Goal: Task Accomplishment & Management: Complete application form

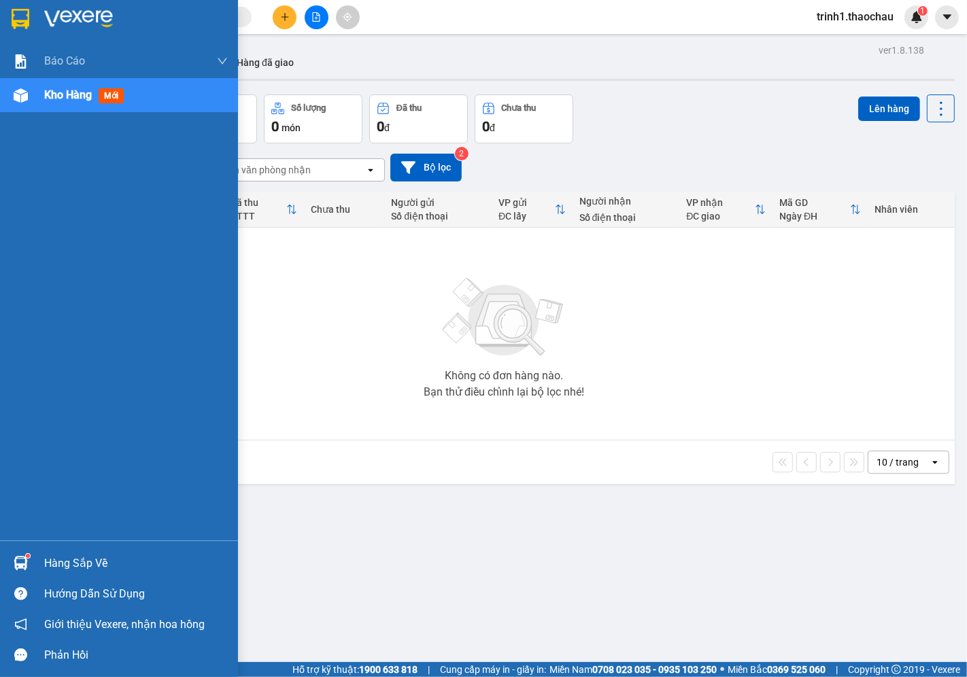
click at [92, 559] on div "Hàng sắp về" at bounding box center [136, 563] width 184 height 20
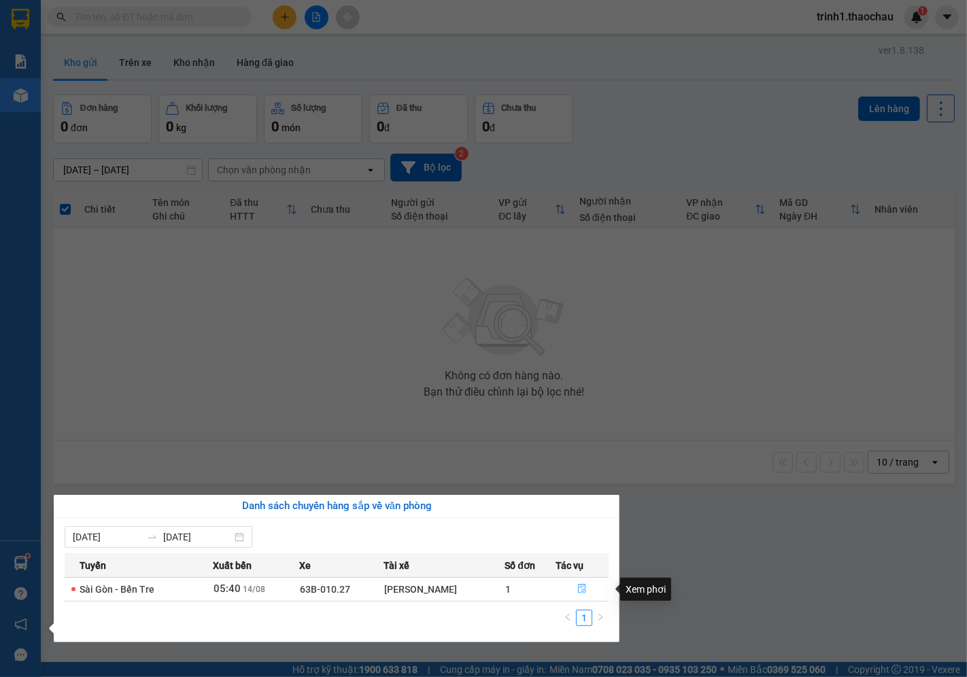
click at [579, 588] on icon "file-done" at bounding box center [582, 589] width 10 height 10
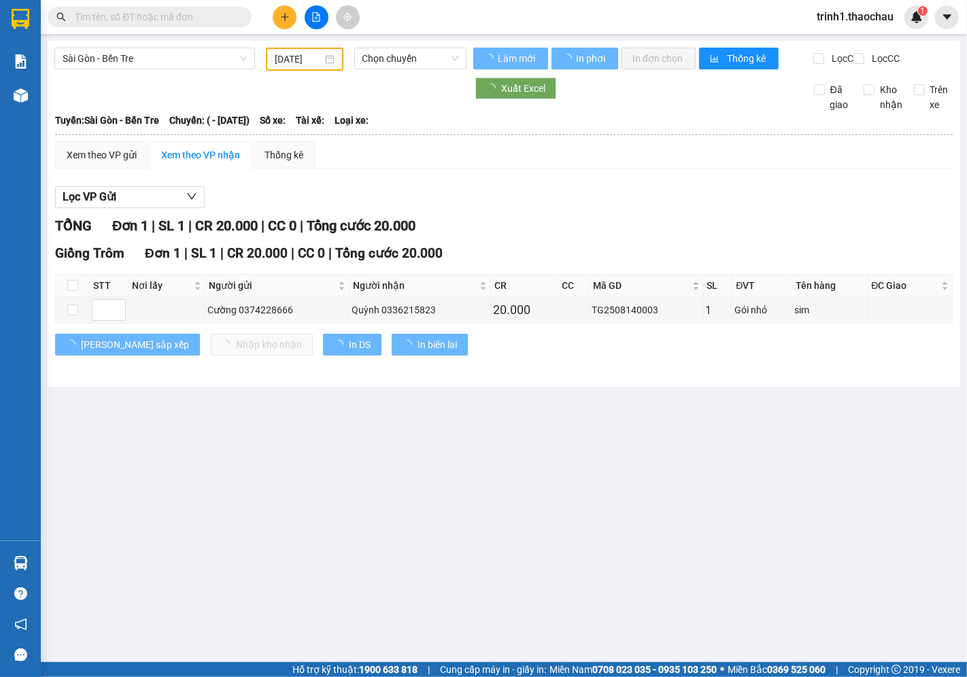
type input "[DATE]"
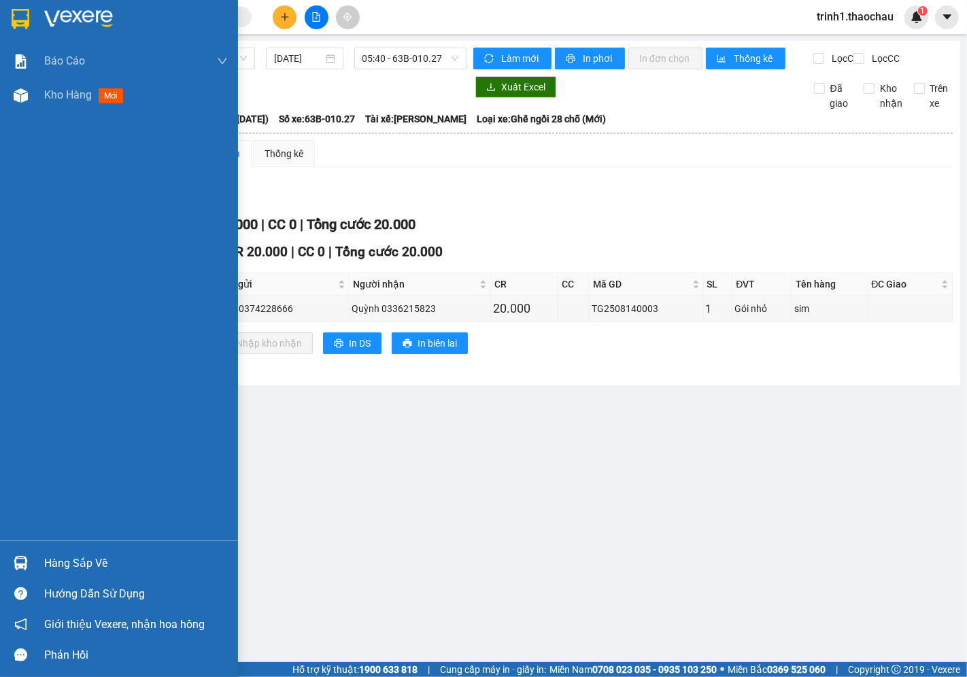
click at [72, 562] on div "Hàng sắp về" at bounding box center [136, 563] width 184 height 20
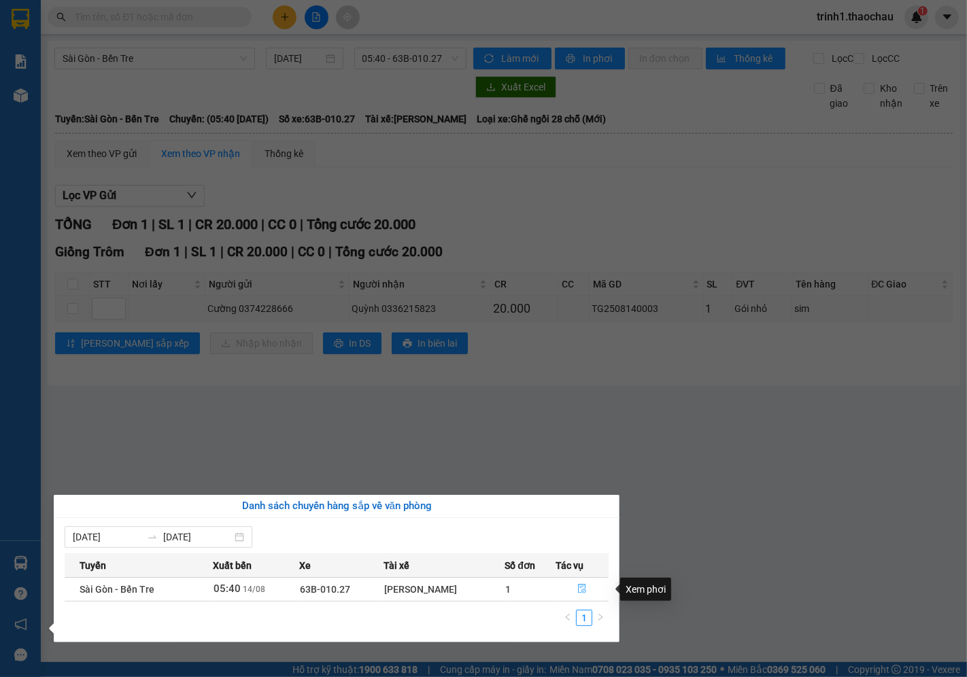
click at [579, 589] on icon "file-done" at bounding box center [582, 589] width 10 height 10
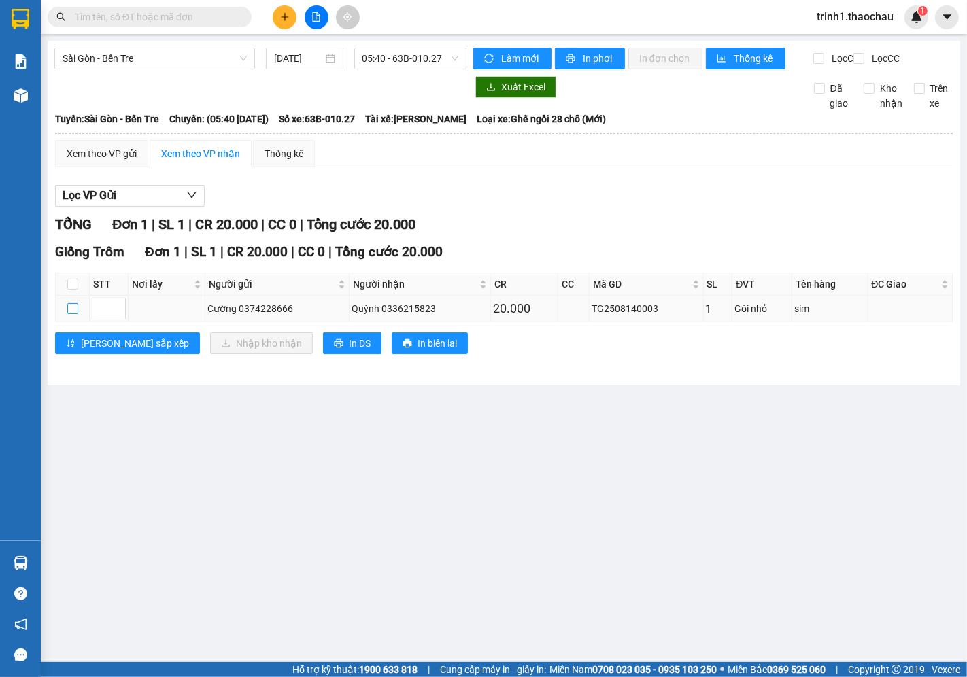
click at [72, 316] on label at bounding box center [72, 308] width 11 height 15
click at [72, 314] on input "checkbox" at bounding box center [72, 308] width 11 height 11
checkbox input "true"
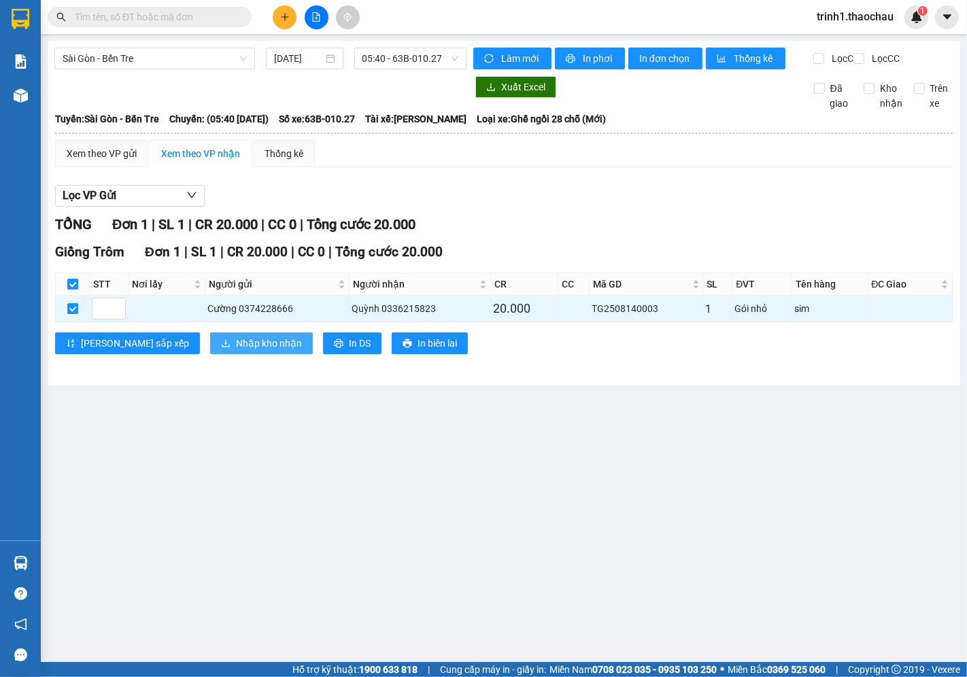
click at [236, 351] on span "Nhập kho nhận" at bounding box center [269, 343] width 66 height 15
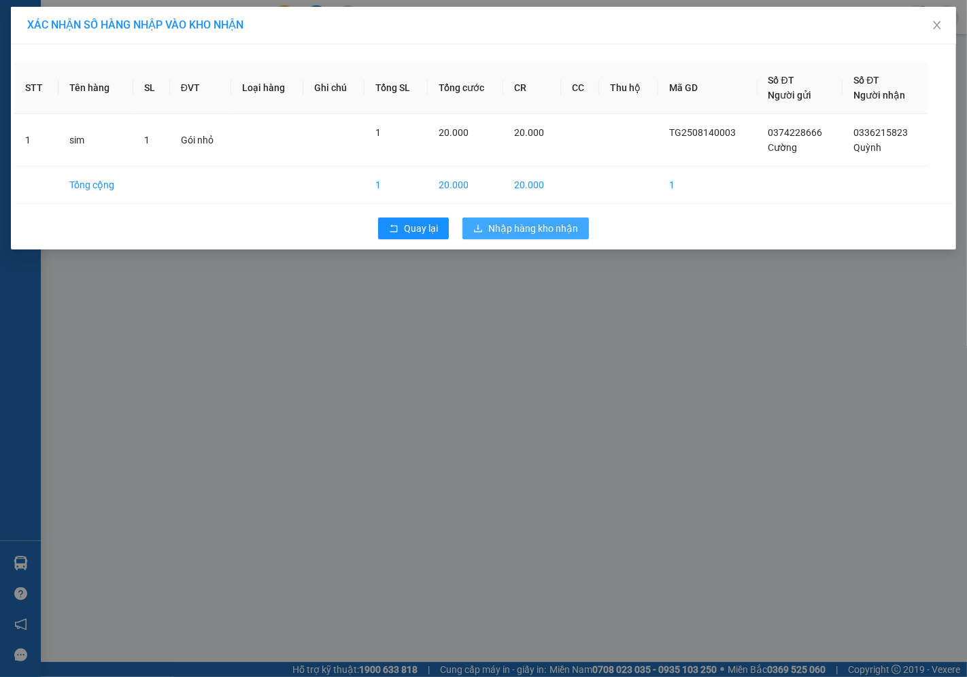
click at [552, 232] on span "Nhập hàng kho nhận" at bounding box center [533, 228] width 90 height 15
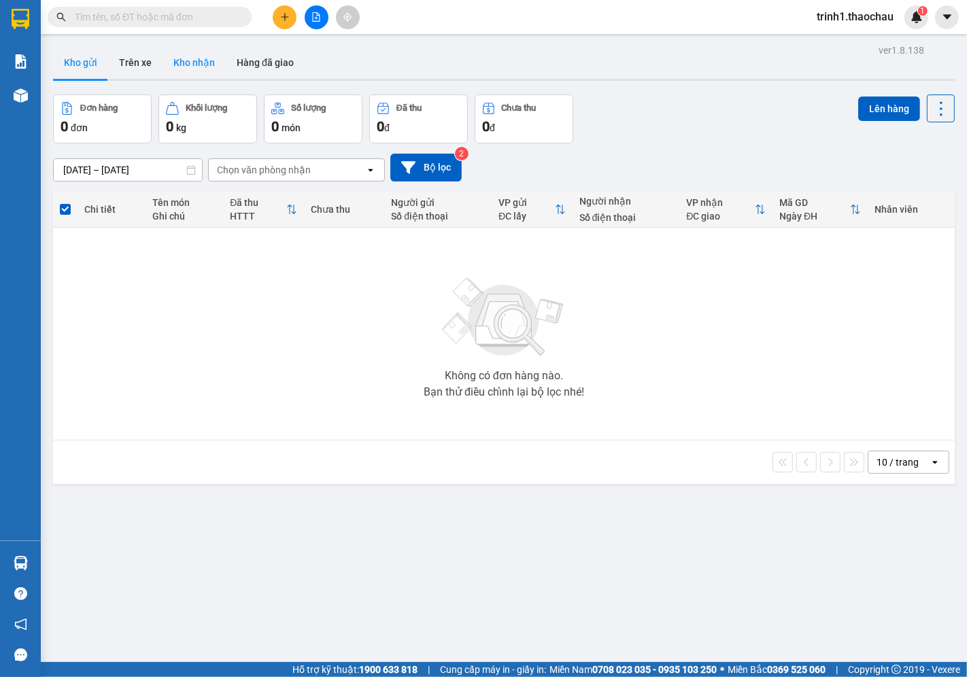
click at [181, 56] on button "Kho nhận" at bounding box center [193, 62] width 63 height 33
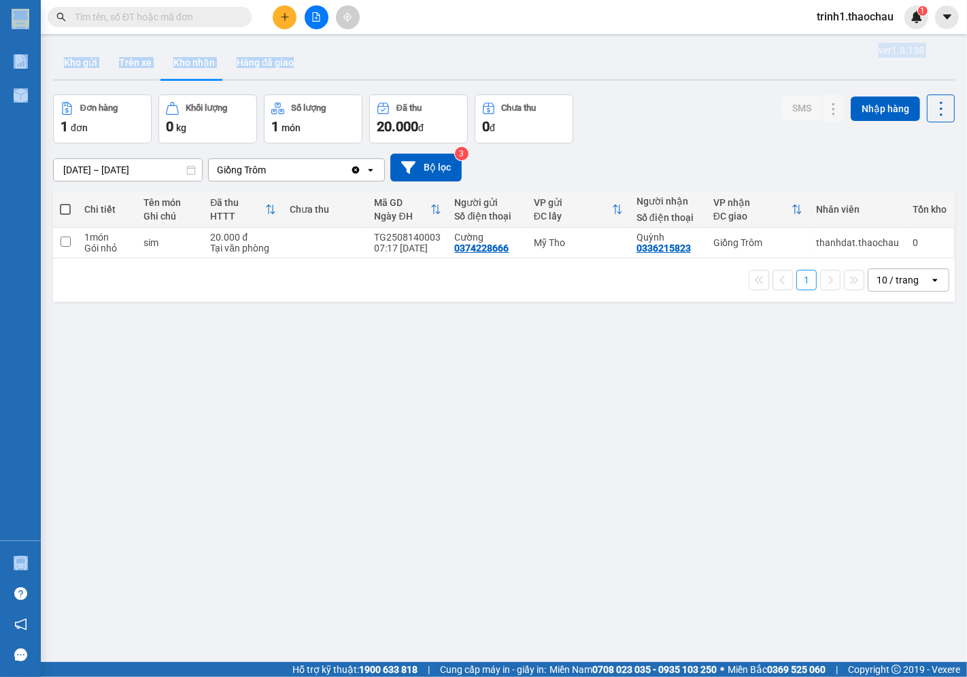
click at [966, 41] on section "Kết quả tìm kiếm ( 0 ) Bộ lọc No Data trinh1.thaochau 1 Báo cáo Báo cáo dòng ti…" at bounding box center [483, 338] width 967 height 677
click at [408, 354] on div "ver 1.8.138 Kho gửi Trên xe Kho nhận Hàng đã giao Đơn hàng 1 đơn Khối lượng 0 k…" at bounding box center [504, 379] width 912 height 677
click at [92, 65] on button "Kho gửi" at bounding box center [80, 62] width 55 height 33
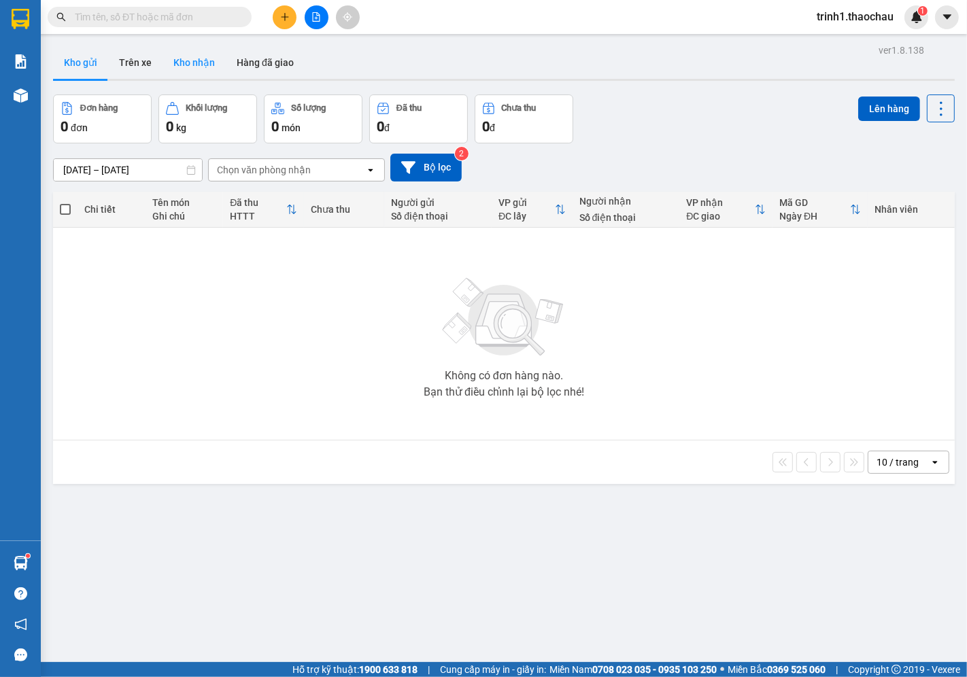
click at [201, 65] on button "Kho nhận" at bounding box center [193, 62] width 63 height 33
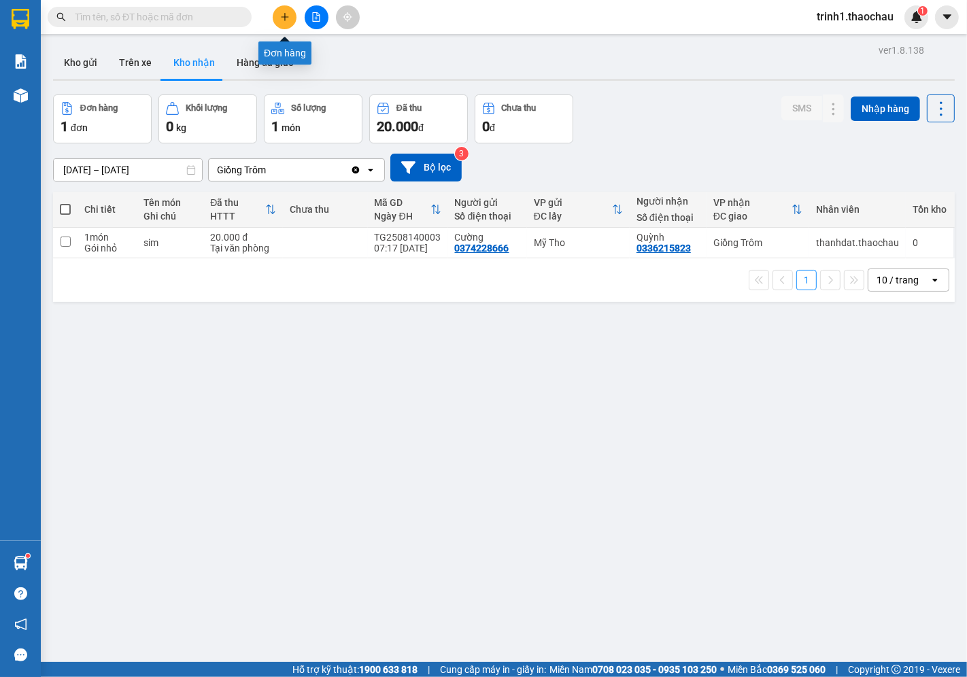
click at [281, 16] on icon "plus" at bounding box center [285, 17] width 10 height 10
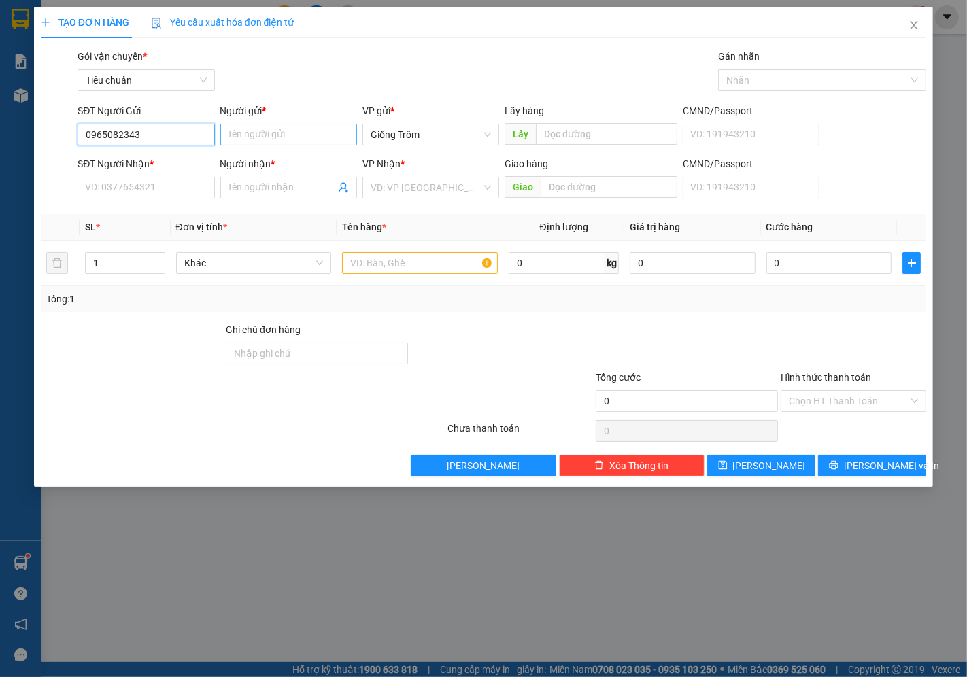
type input "0965082343"
click at [283, 136] on input "Người gửi *" at bounding box center [288, 135] width 137 height 22
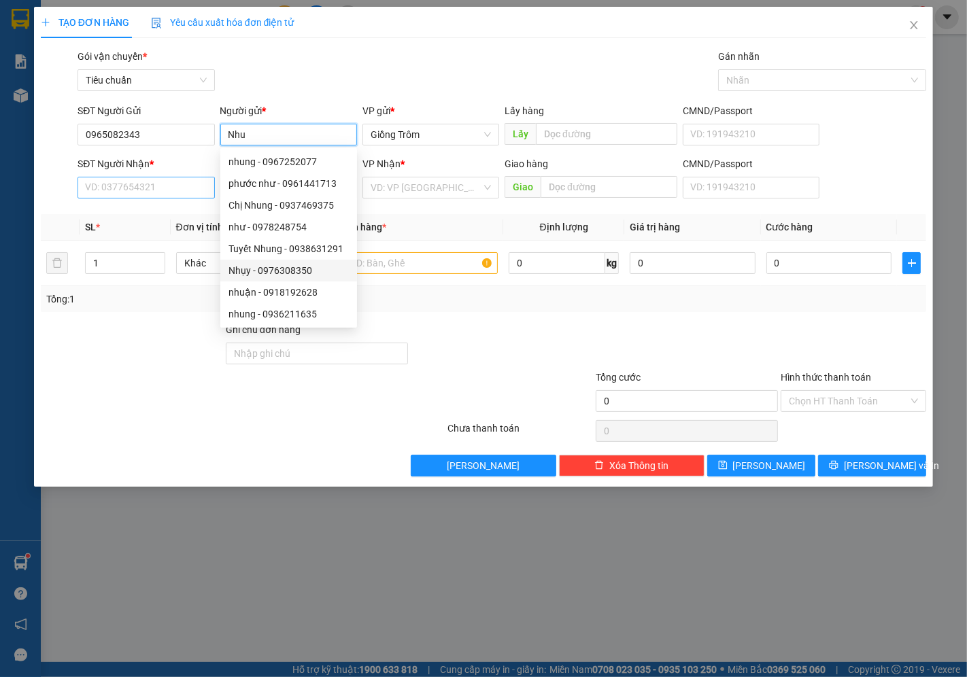
type input "Nhu"
click at [152, 188] on input "SĐT Người Nhận *" at bounding box center [145, 188] width 137 height 22
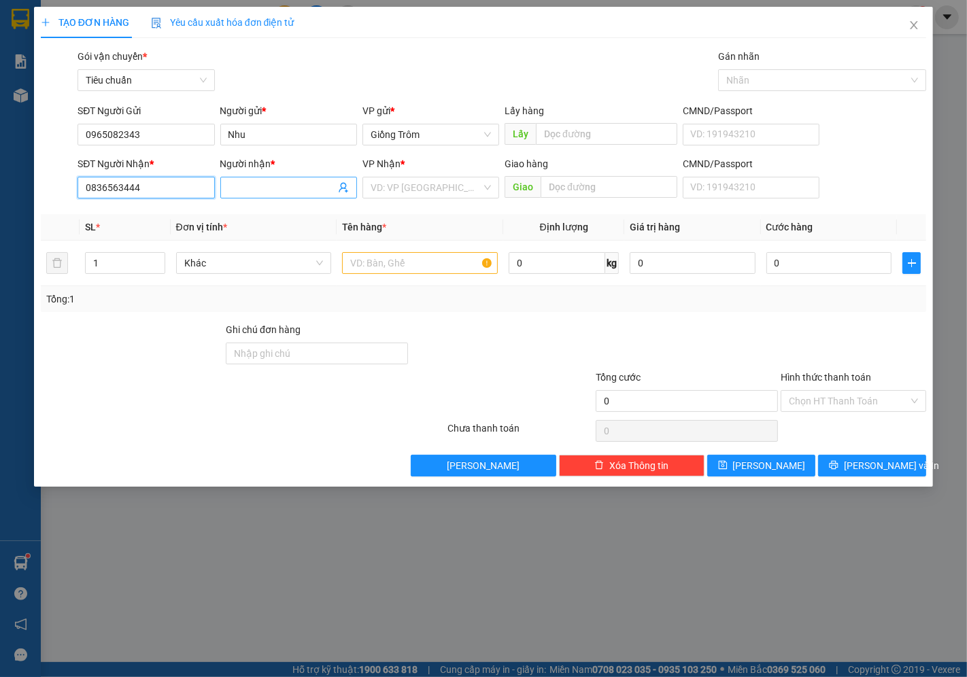
type input "0836563444"
click at [277, 185] on input "Người nhận *" at bounding box center [281, 187] width 107 height 15
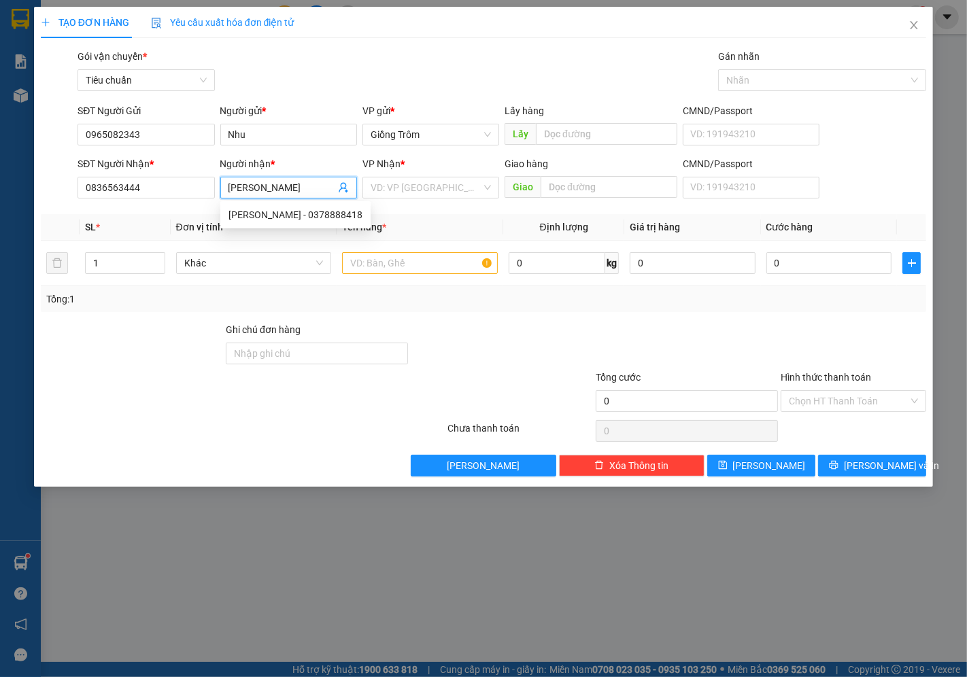
type input "[PERSON_NAME]"
click at [406, 175] on div "VP Nhận *" at bounding box center [430, 166] width 137 height 20
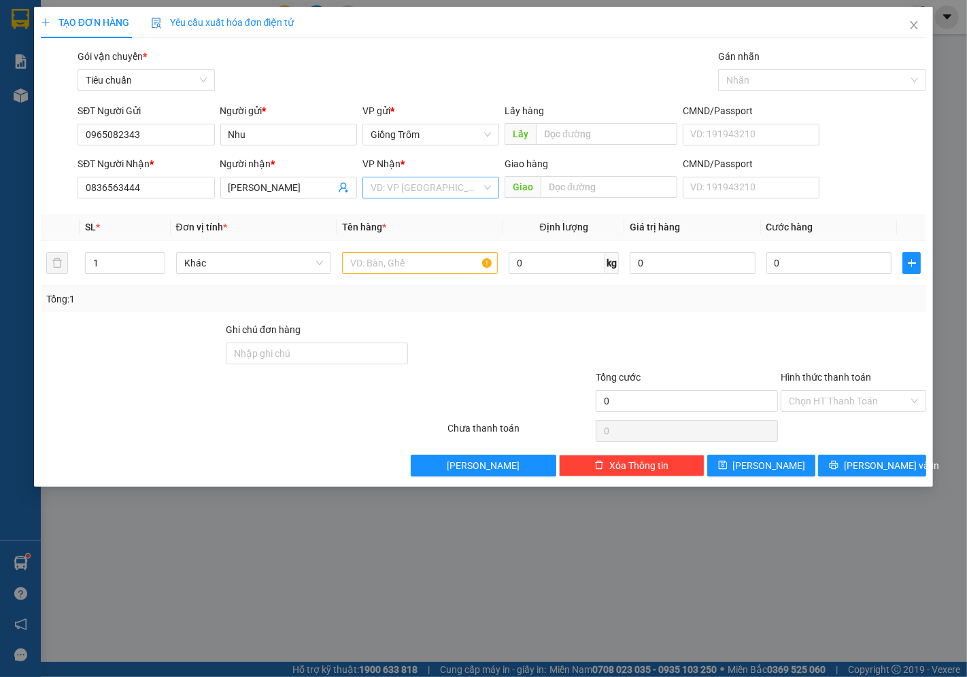
click at [408, 185] on input "search" at bounding box center [425, 187] width 111 height 20
click at [401, 276] on div "Quận 5" at bounding box center [430, 280] width 120 height 15
click at [227, 262] on span "Khác" at bounding box center [253, 263] width 139 height 20
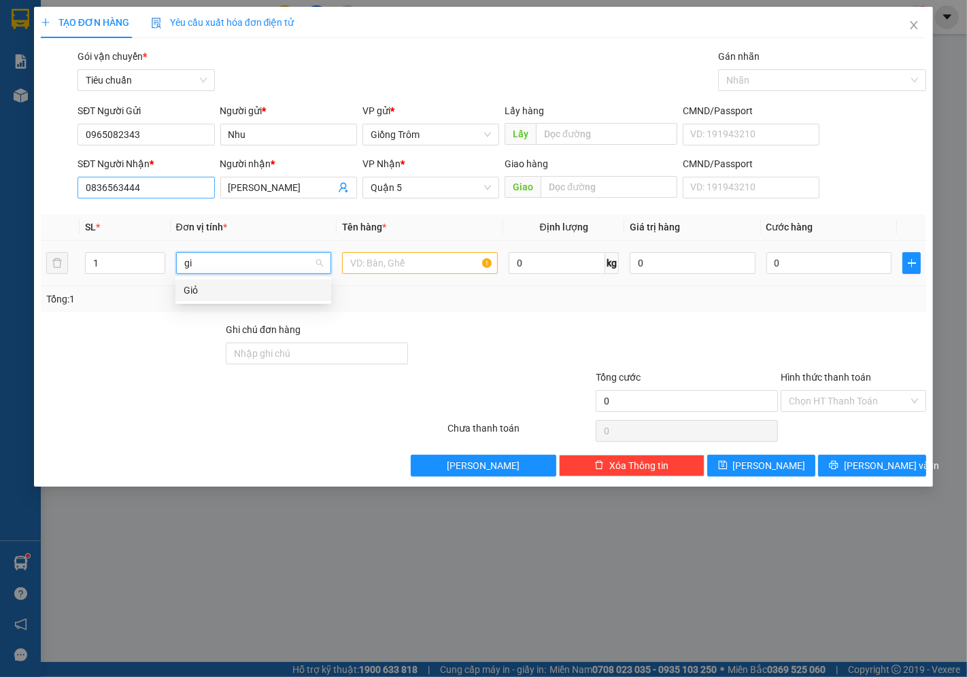
type input "gio"
click at [193, 283] on div "Giỏ" at bounding box center [253, 290] width 139 height 15
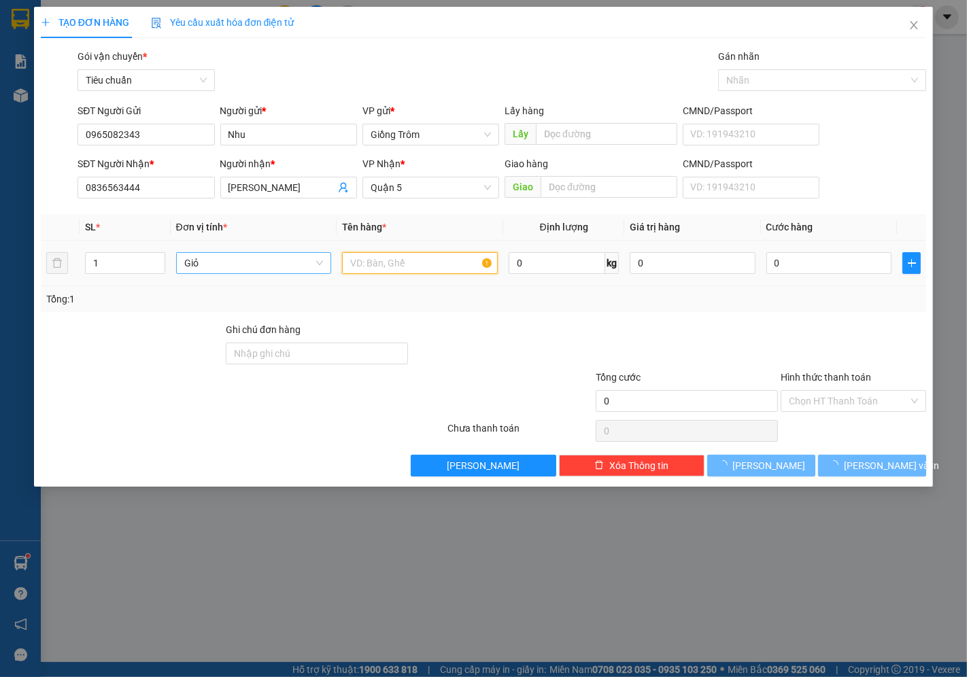
click at [357, 265] on input "text" at bounding box center [420, 263] width 156 height 22
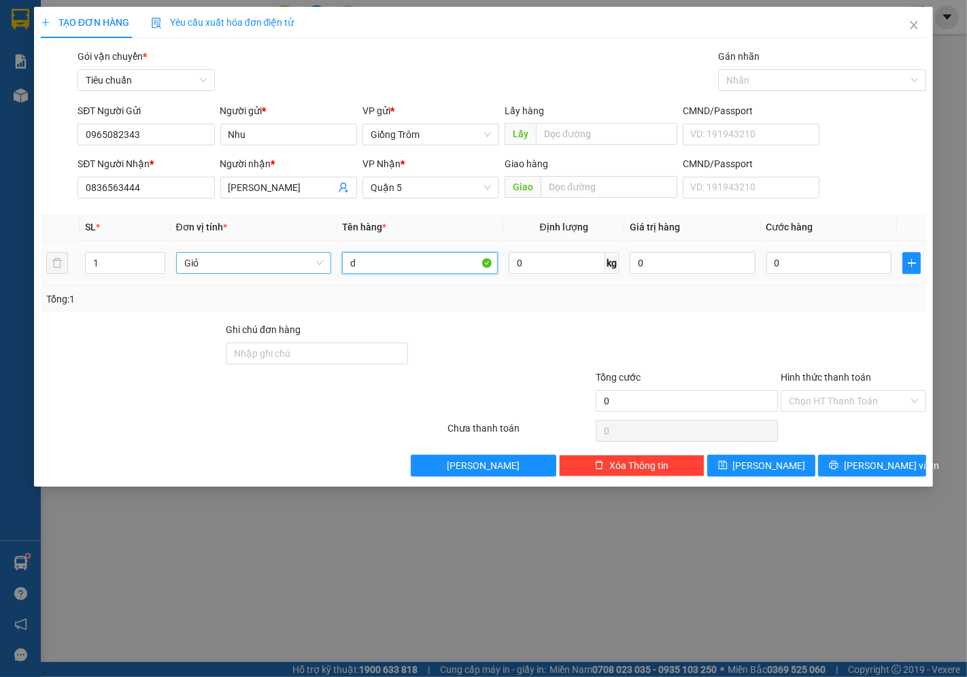
type input "d"
type input "đồ ăn"
click at [824, 262] on input "0" at bounding box center [828, 263] width 125 height 22
type input "3"
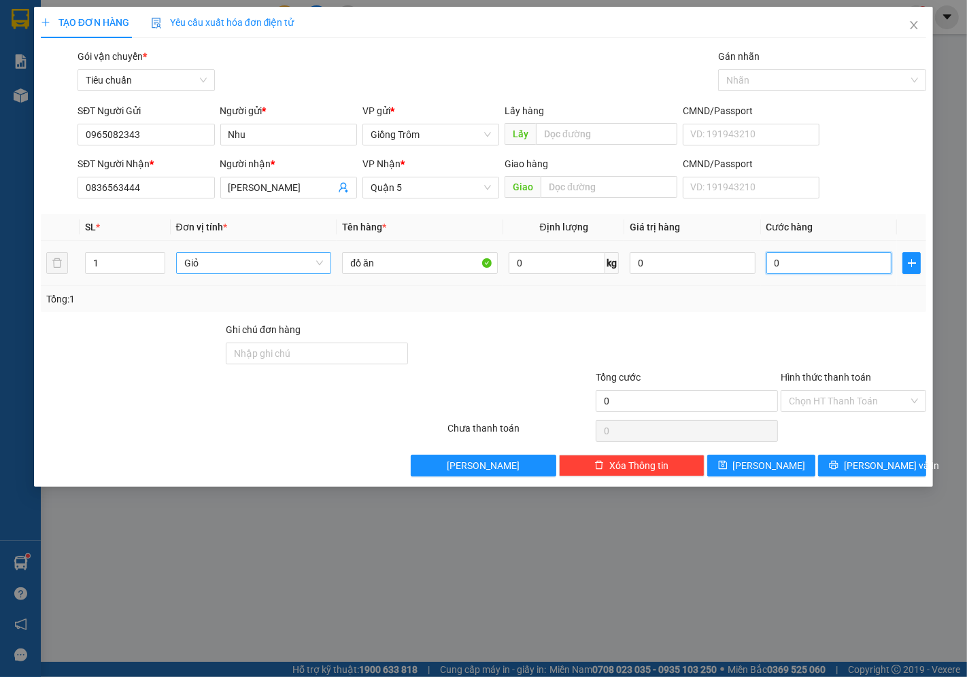
type input "3"
type input "30"
type input "30.000"
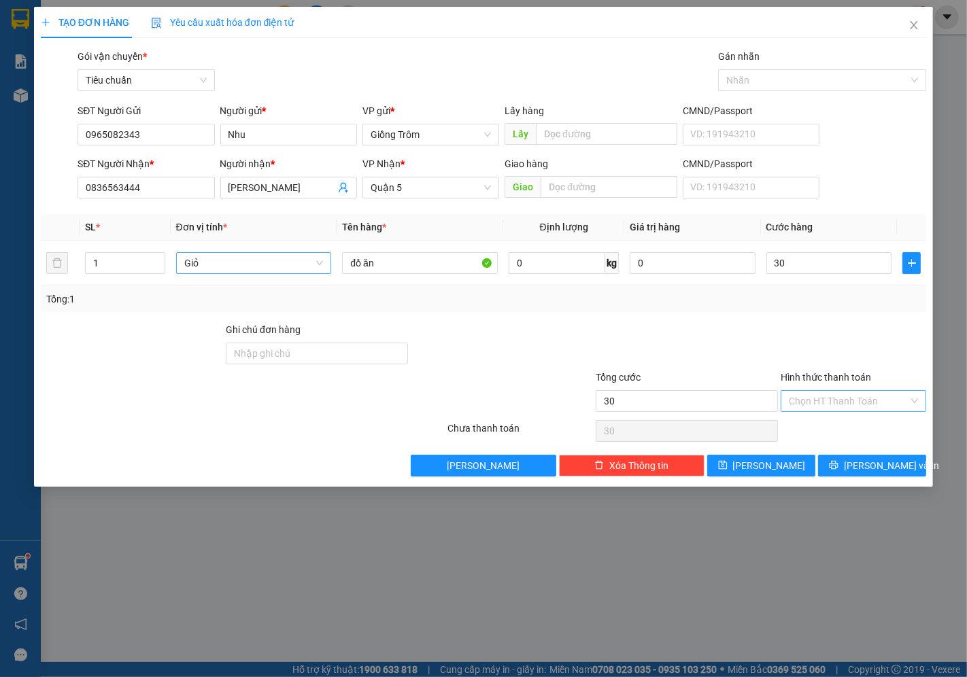
type input "30.000"
click at [810, 391] on input "Hình thức thanh toán" at bounding box center [848, 401] width 120 height 20
click at [833, 421] on div "Tại văn phòng" at bounding box center [853, 428] width 129 height 15
type input "0"
click at [833, 430] on div at bounding box center [853, 430] width 148 height 27
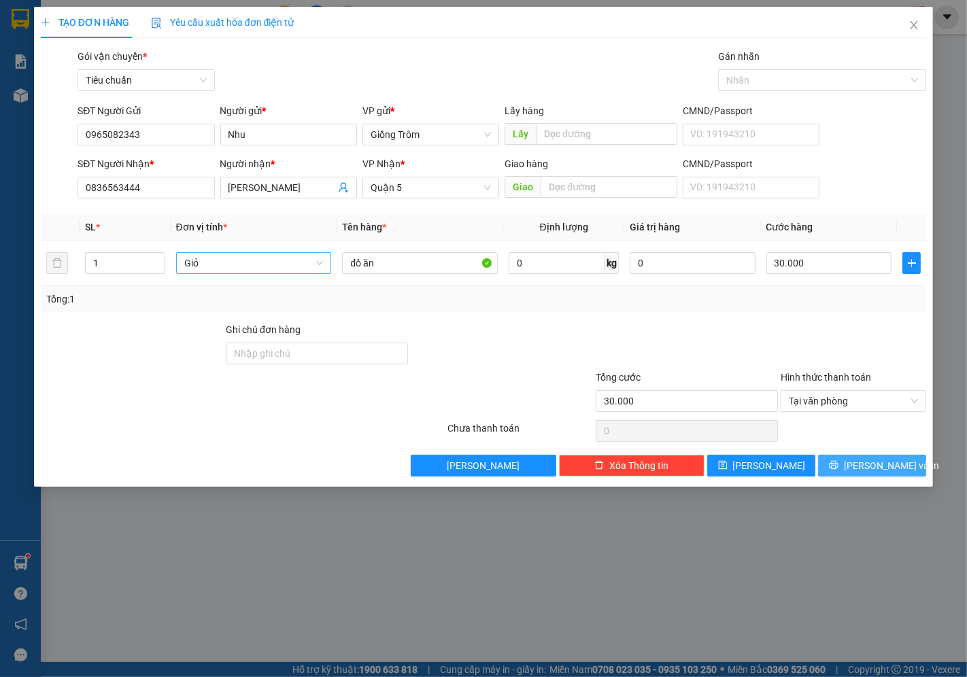
click at [843, 469] on button "[PERSON_NAME] và In" at bounding box center [872, 466] width 108 height 22
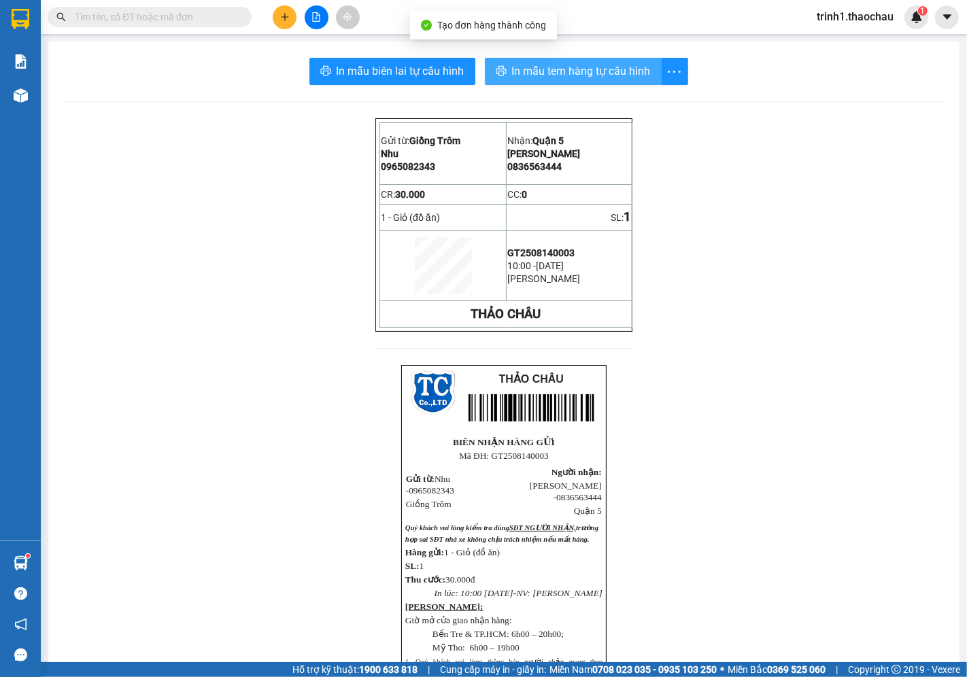
click at [548, 75] on span "In mẫu tem hàng tự cấu hình" at bounding box center [581, 71] width 139 height 17
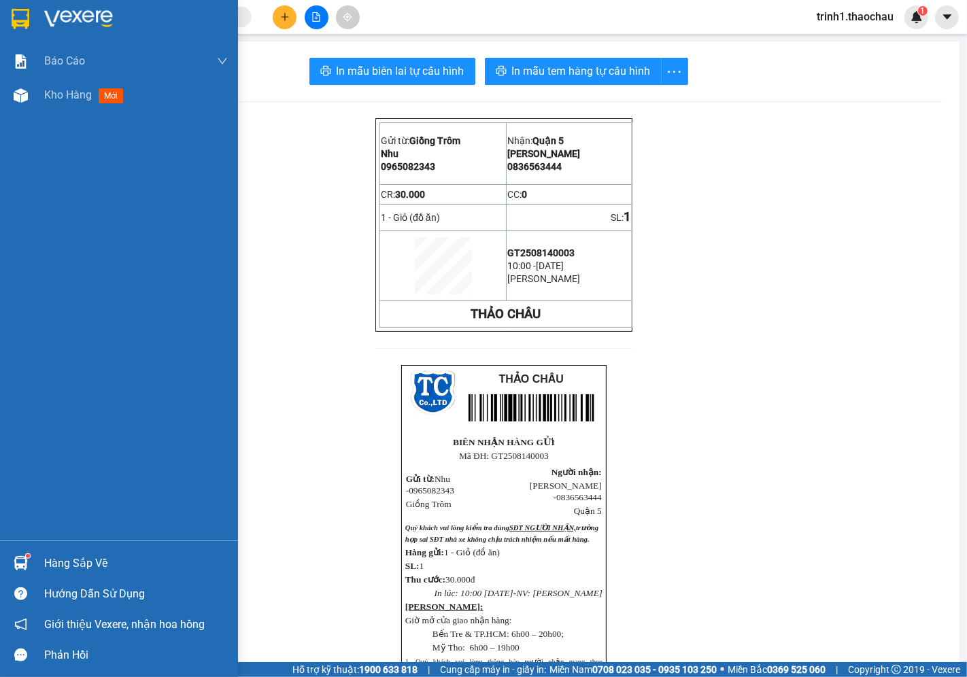
click at [82, 573] on div "Hàng sắp về" at bounding box center [136, 563] width 184 height 20
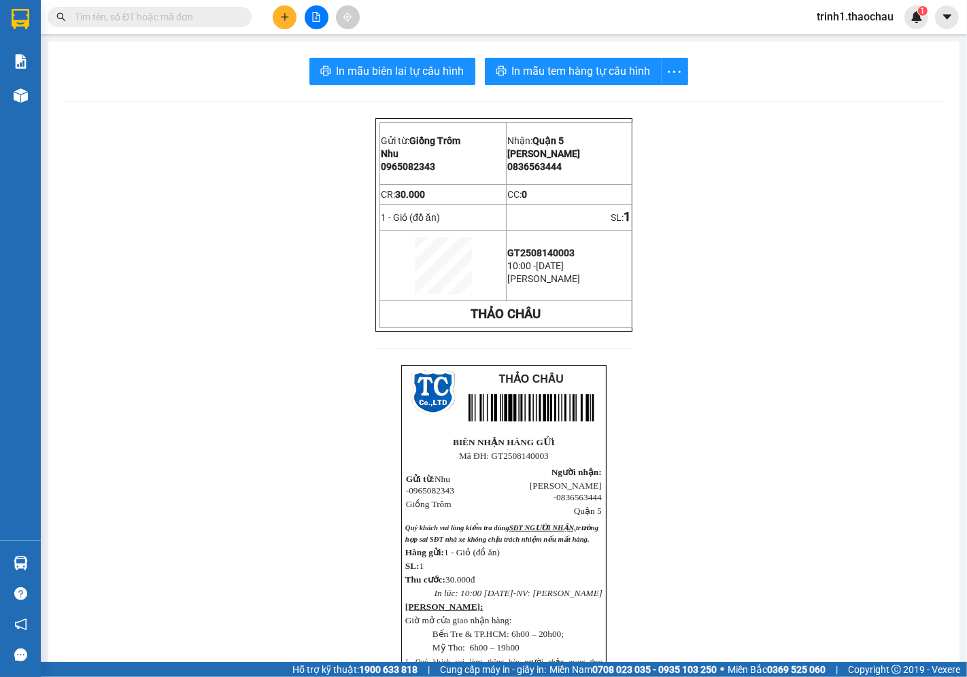
drag, startPoint x: 707, startPoint y: 570, endPoint x: 263, endPoint y: 16, distance: 709.8
click at [699, 536] on section "Kết quả tìm kiếm ( 0 ) Bộ lọc No Data trinh1.thaochau 1 Báo cáo Báo cáo dòng ti…" at bounding box center [483, 338] width 967 height 677
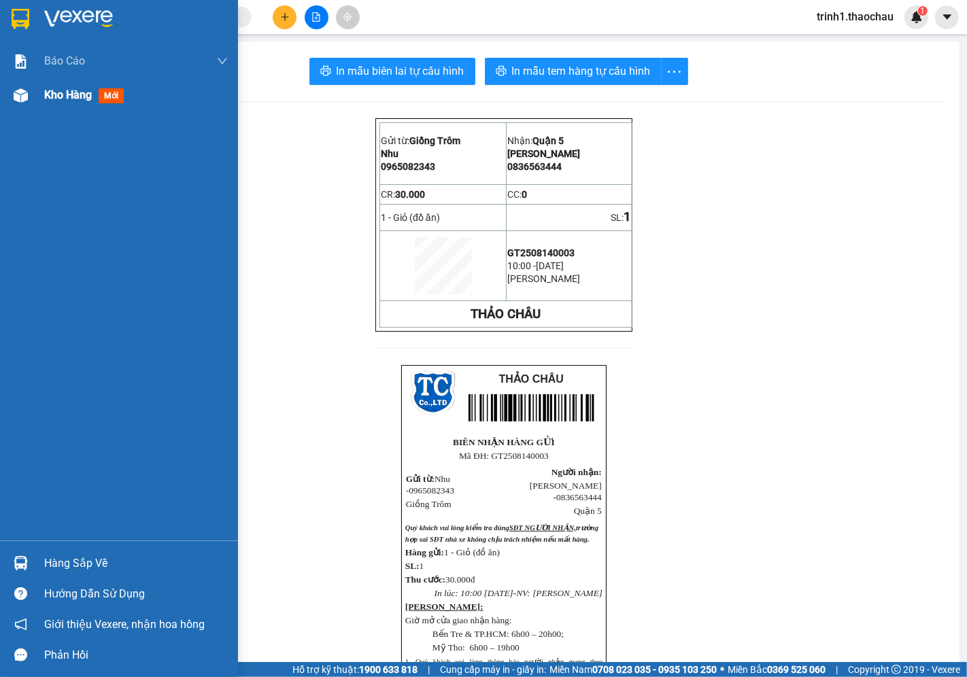
click at [46, 94] on span "Kho hàng" at bounding box center [68, 94] width 48 height 13
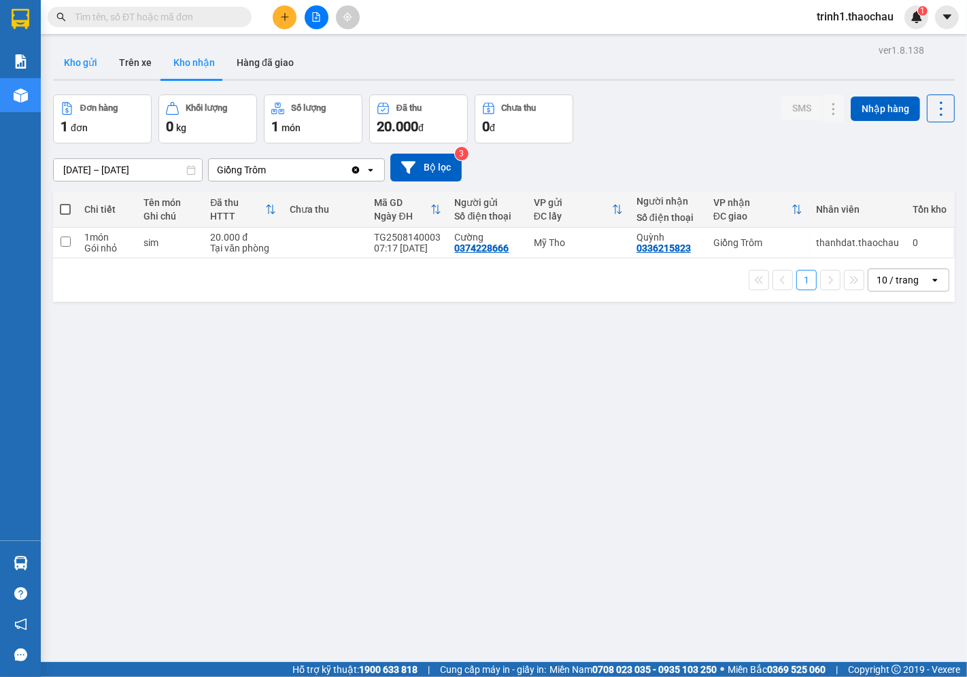
click at [65, 61] on button "Kho gửi" at bounding box center [80, 62] width 55 height 33
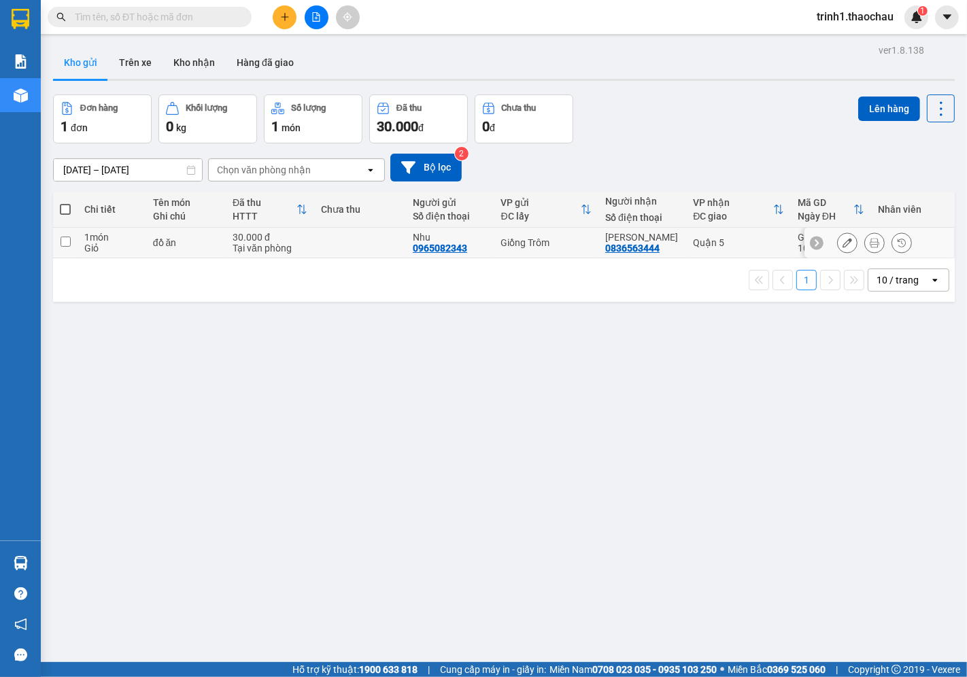
click at [65, 241] on input "checkbox" at bounding box center [65, 242] width 10 height 10
checkbox input "true"
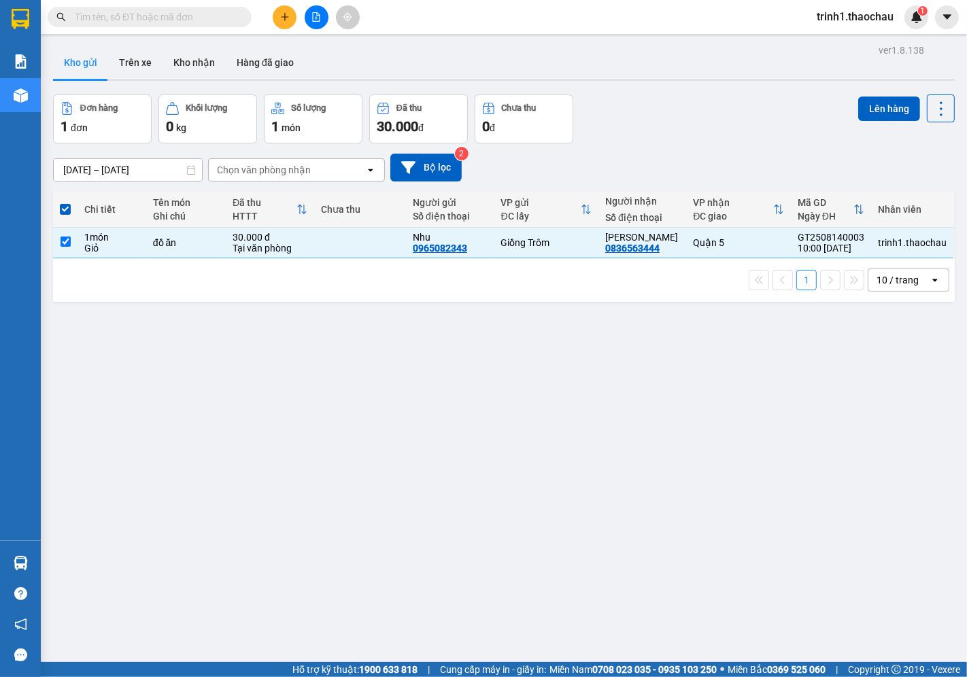
click at [867, 92] on div "ver 1.8.138 Kho gửi Trên xe Kho nhận Hàng đã giao Đơn hàng 1 đơn Khối lượng 0 k…" at bounding box center [504, 379] width 912 height 677
click at [867, 103] on button "Lên hàng" at bounding box center [889, 109] width 62 height 24
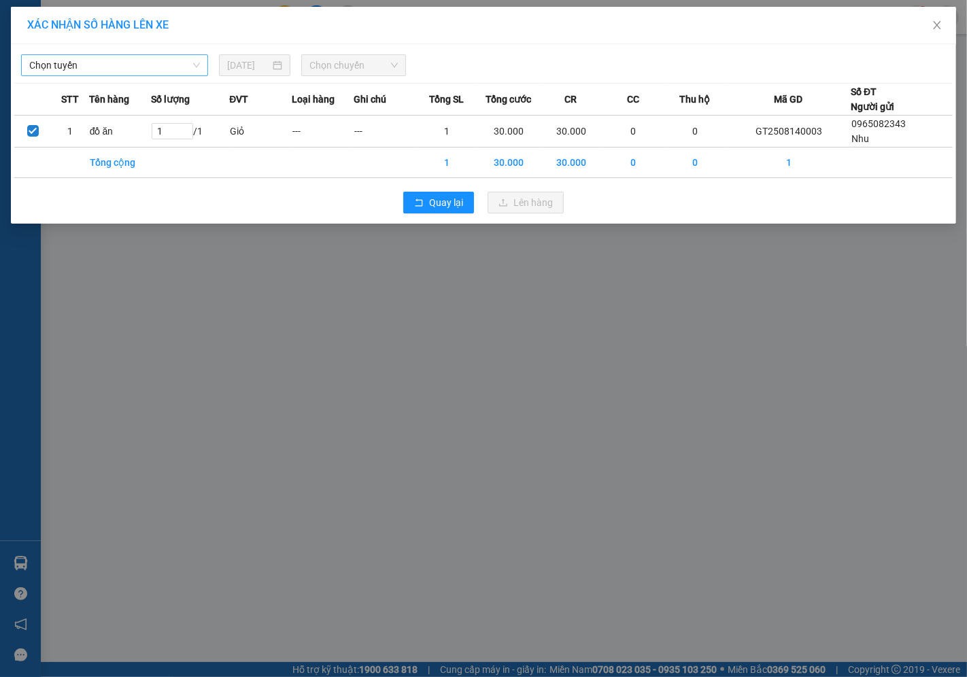
click at [118, 70] on span "Chọn tuyến" at bounding box center [114, 65] width 171 height 20
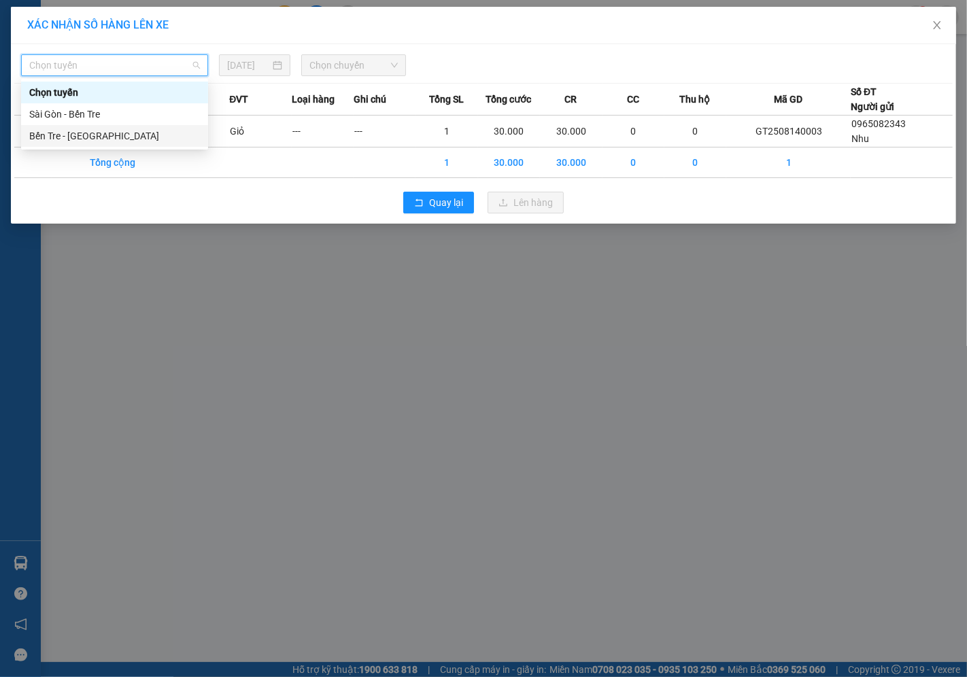
click at [83, 131] on div "Bến Tre - [GEOGRAPHIC_DATA]" at bounding box center [114, 135] width 171 height 15
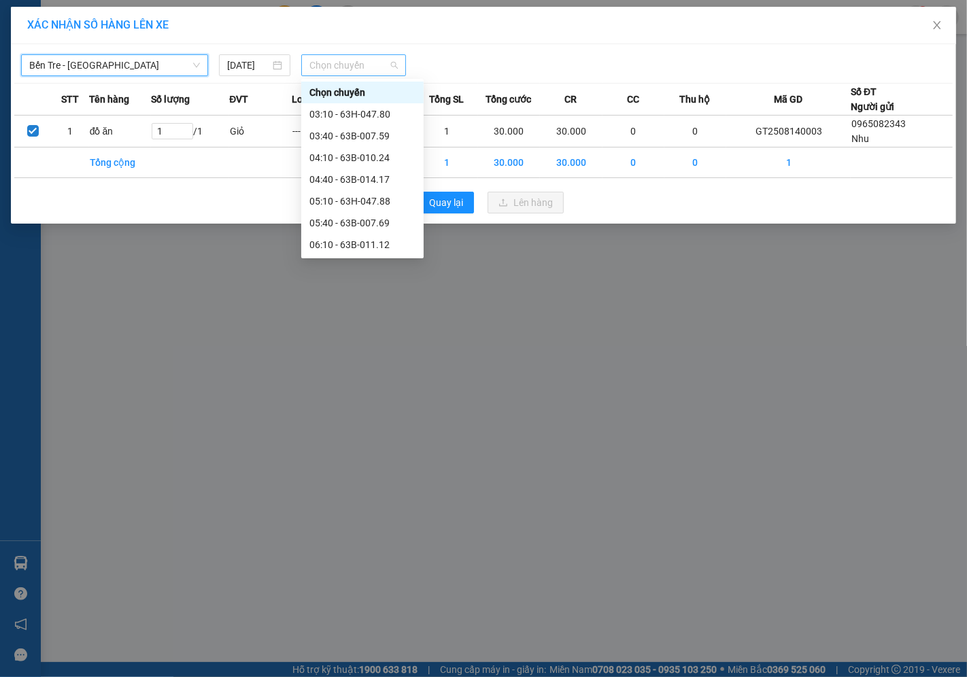
click at [349, 73] on span "Chọn chuyến" at bounding box center [353, 65] width 88 height 20
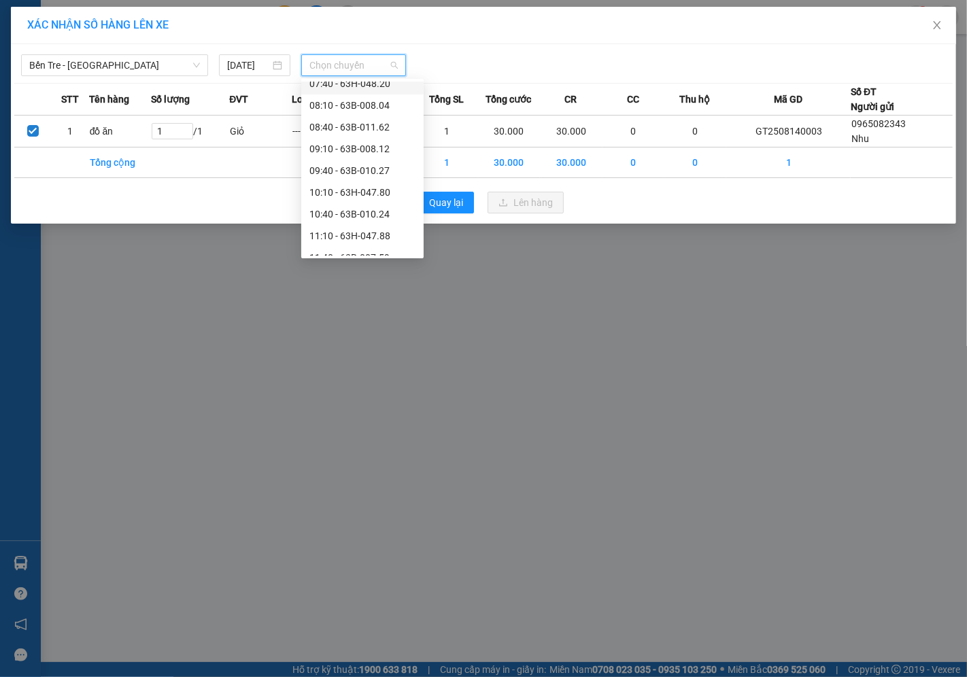
scroll to position [302, 0]
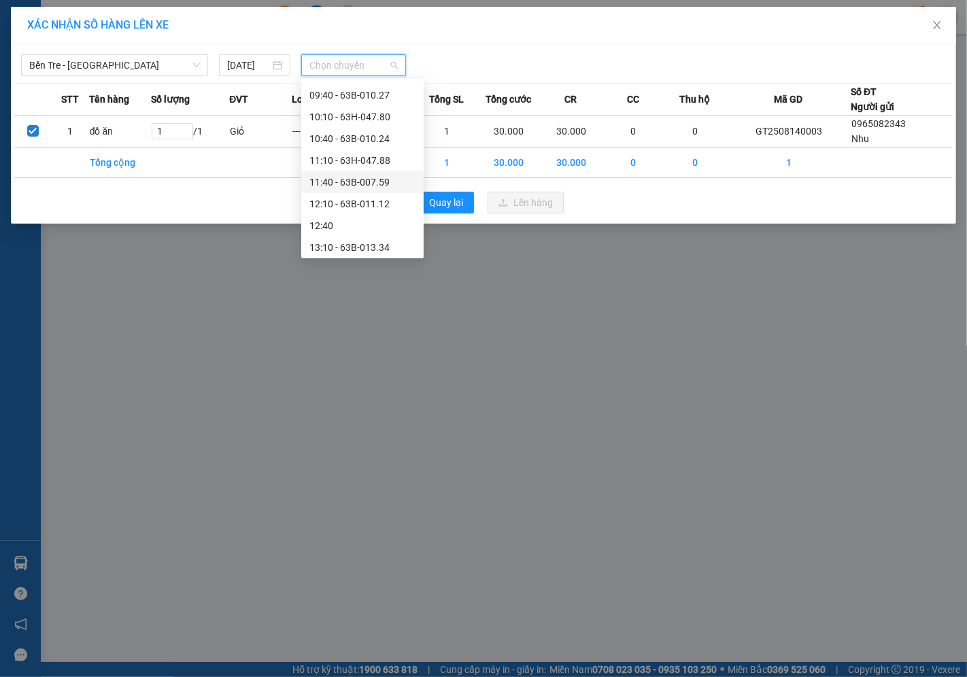
click at [359, 181] on div "11:40 - 63B-007.59" at bounding box center [362, 182] width 106 height 15
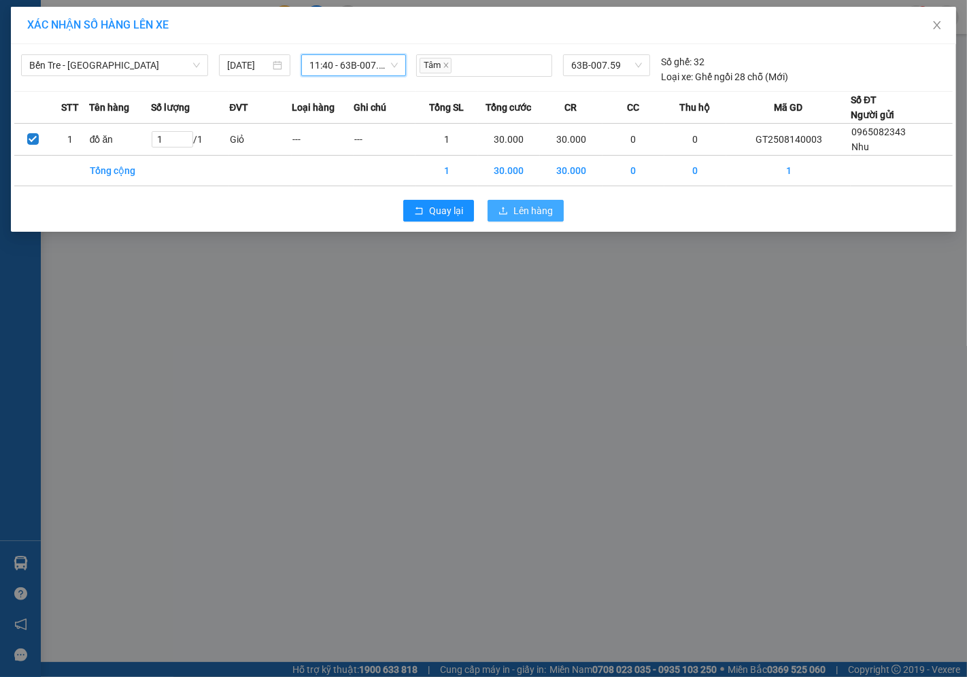
click at [525, 211] on span "Lên hàng" at bounding box center [532, 210] width 39 height 15
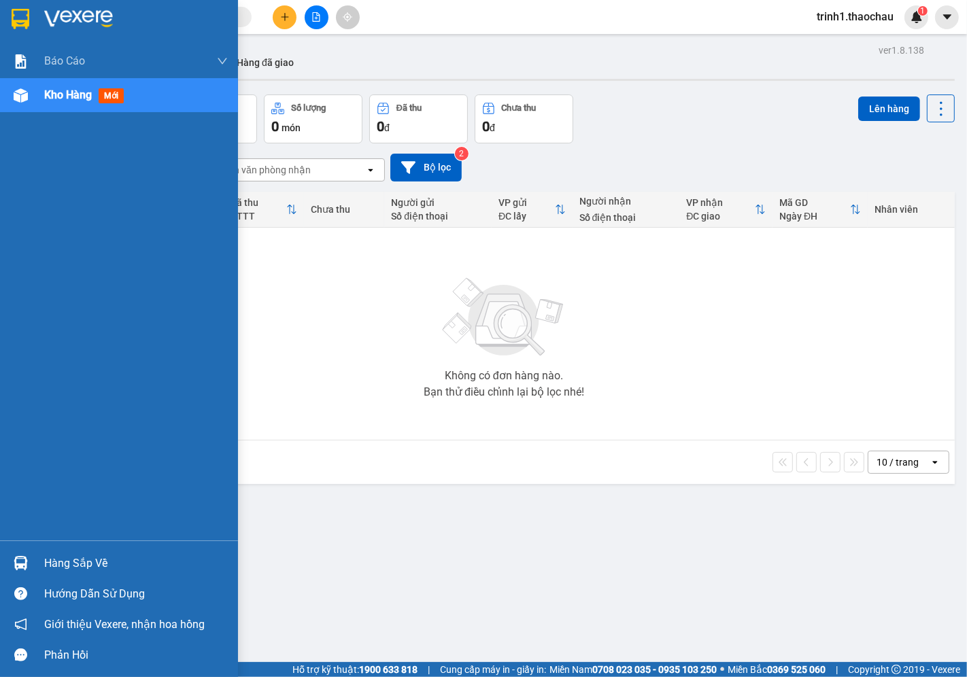
click at [97, 555] on div "Hàng sắp về" at bounding box center [136, 563] width 184 height 20
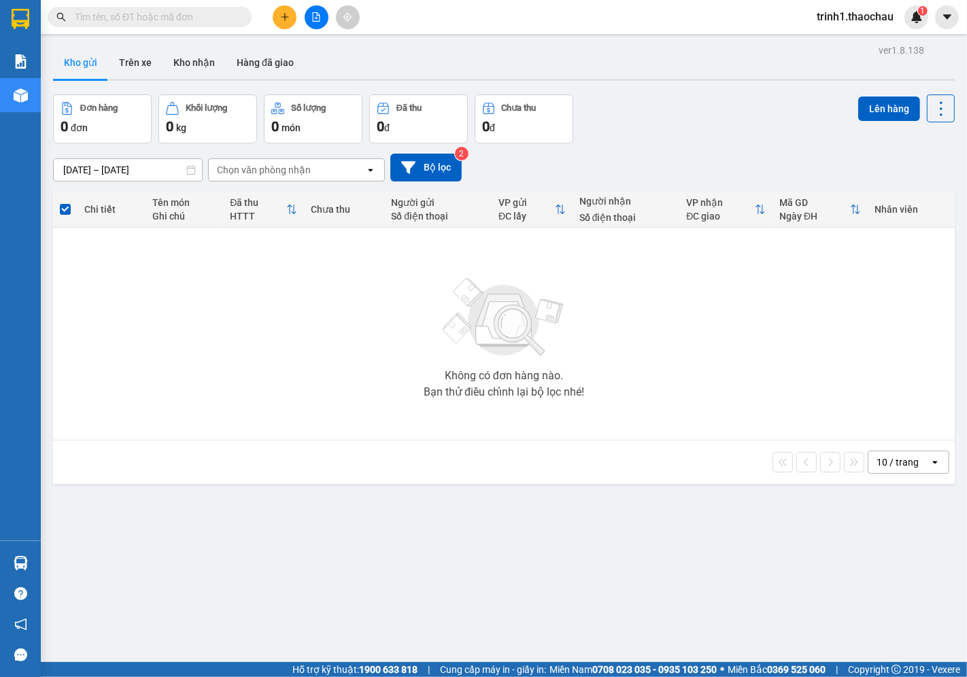
click at [651, 528] on section "Kết quả tìm kiếm ( 0 ) Bộ lọc No Data trinh1.thaochau 1 Báo cáo Báo cáo dòng ti…" at bounding box center [483, 338] width 967 height 677
